Goal: Information Seeking & Learning: Understand process/instructions

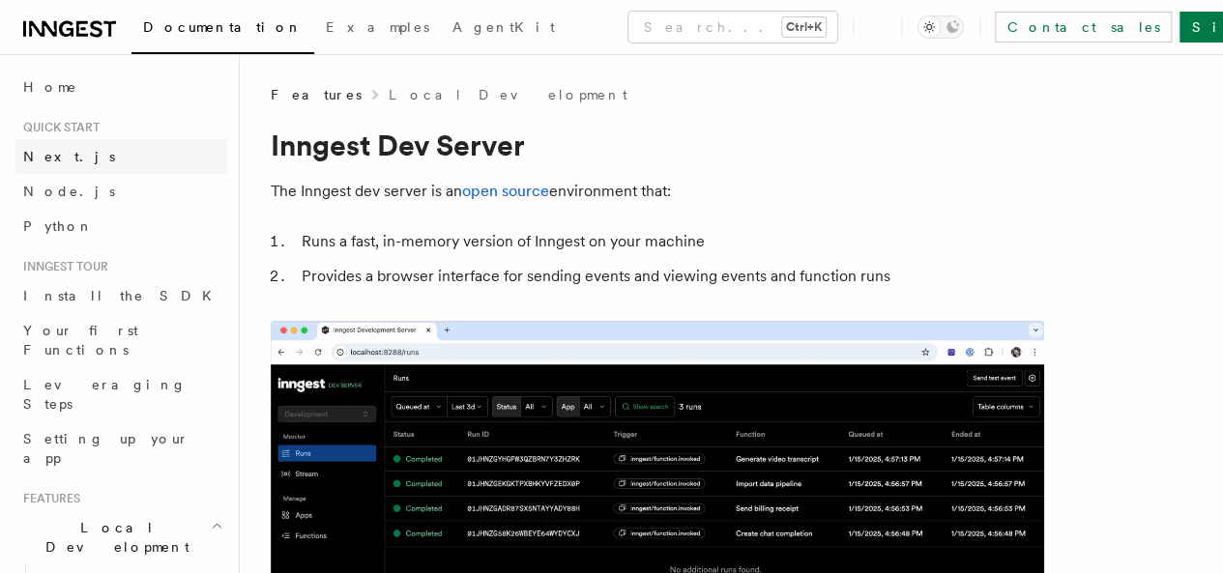
click at [48, 158] on span "Next.js" at bounding box center [69, 156] width 92 height 15
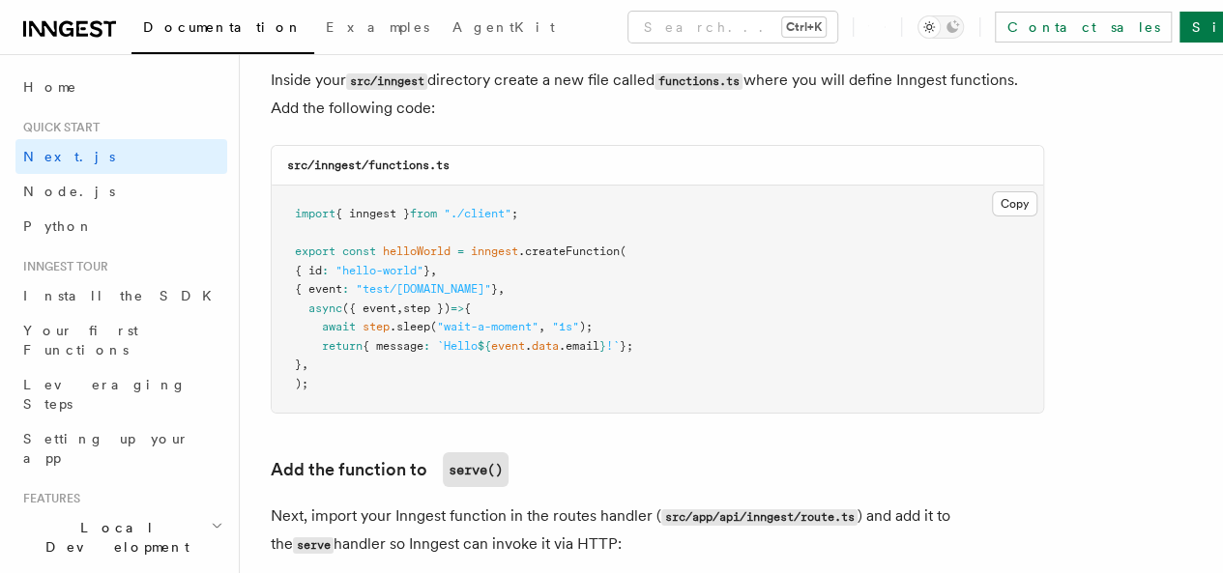
scroll to position [3438, 0]
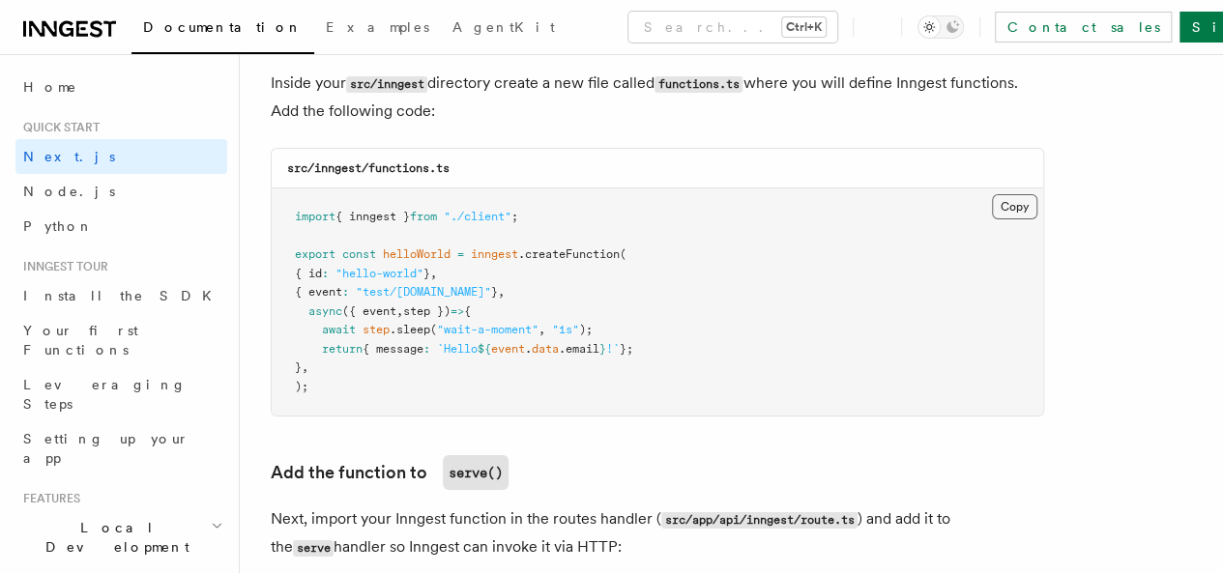
click at [992, 194] on button "Copy Copied" at bounding box center [1014, 206] width 45 height 25
